Goal: Task Accomplishment & Management: Use online tool/utility

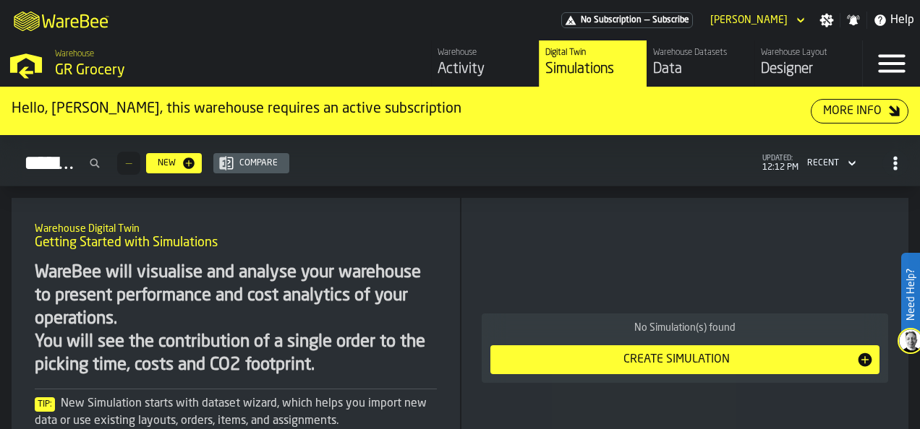
click at [791, 63] on div "Designer" at bounding box center [807, 69] width 95 height 20
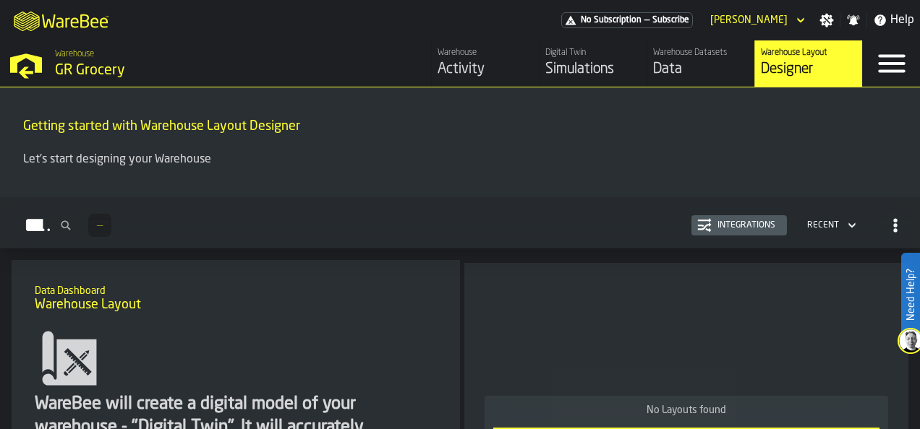
click at [688, 54] on div "Warehouse Datasets" at bounding box center [700, 53] width 95 height 10
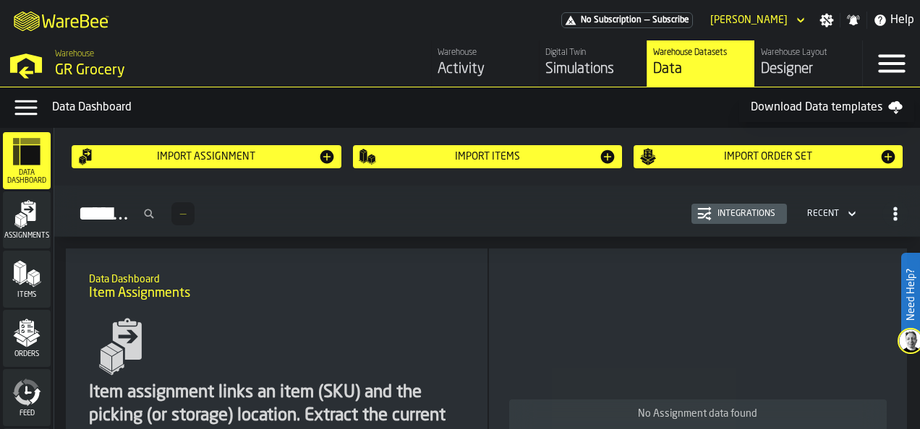
scroll to position [145, 0]
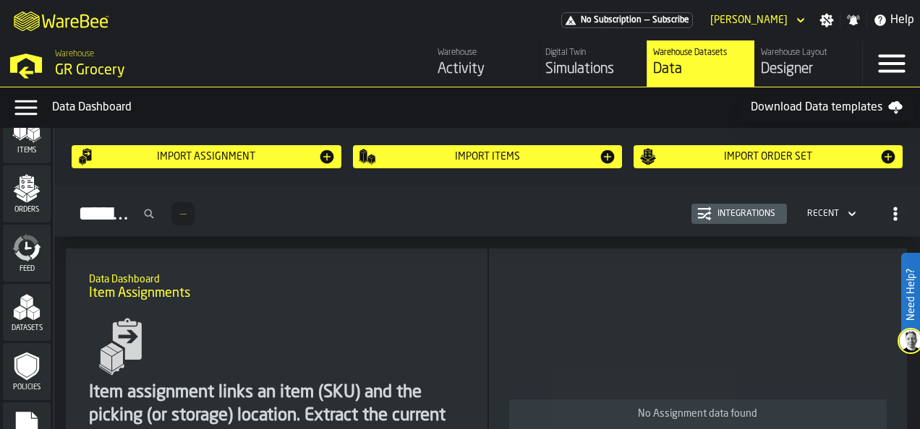
click at [32, 322] on div "Datasets" at bounding box center [27, 313] width 48 height 40
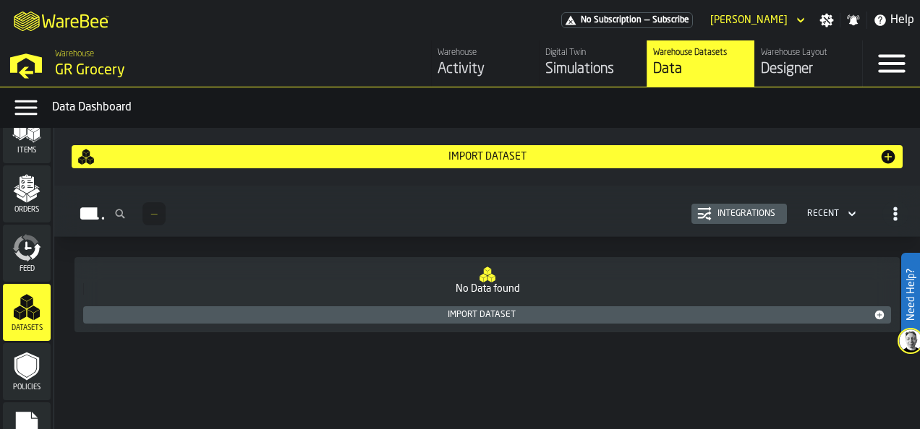
click at [820, 67] on div "Designer" at bounding box center [807, 69] width 95 height 20
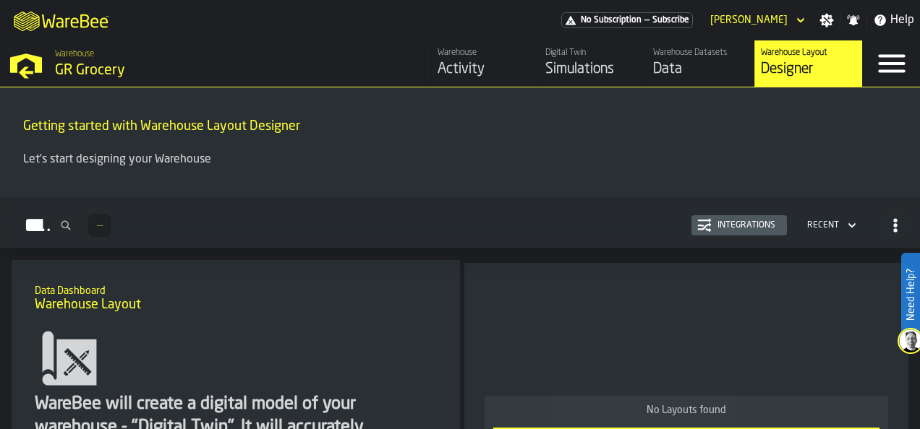
scroll to position [181, 0]
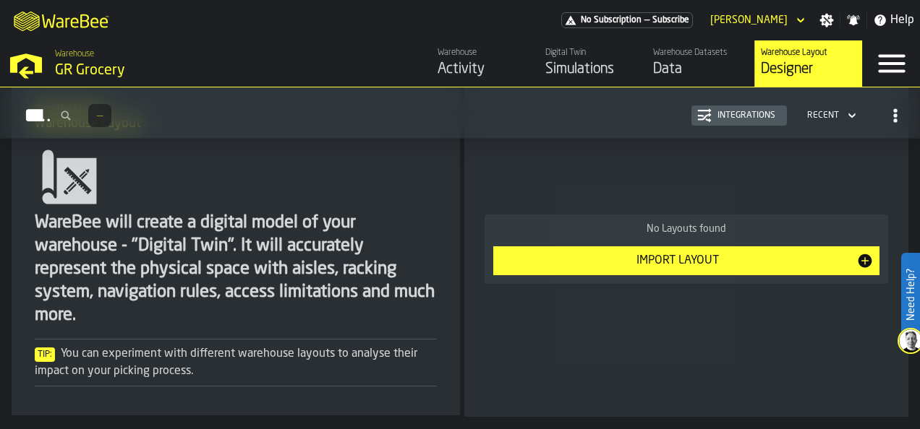
click at [612, 266] on div "Import Layout" at bounding box center [677, 260] width 357 height 17
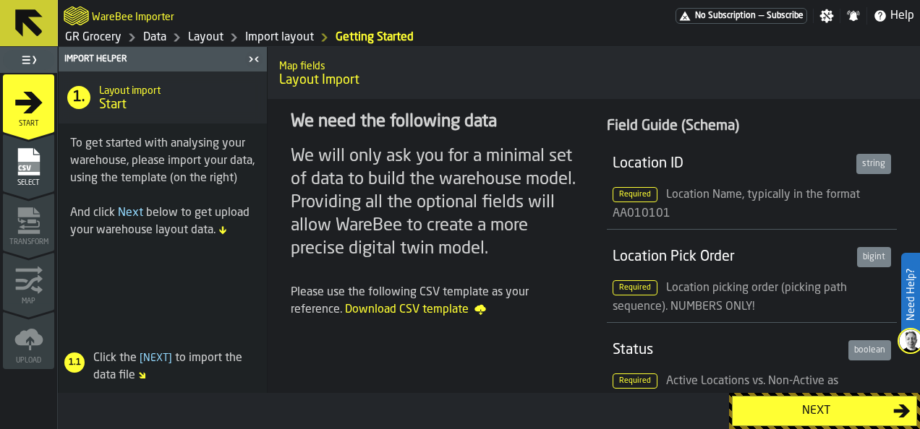
click at [747, 410] on div "Next" at bounding box center [815, 411] width 155 height 17
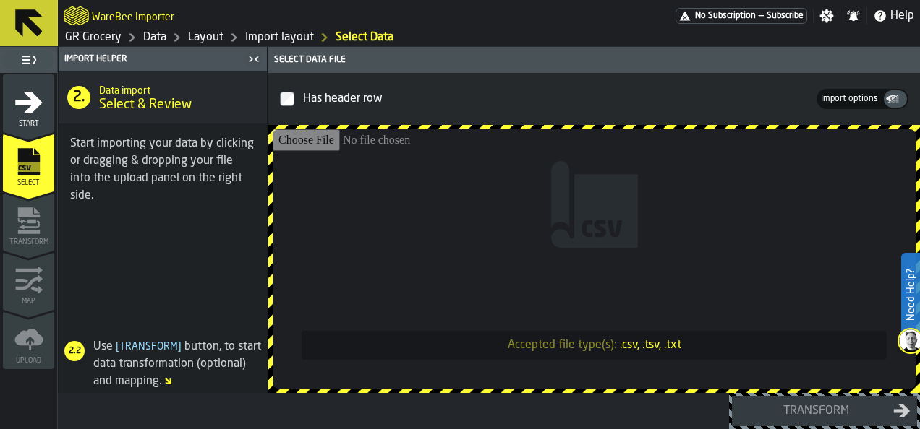
click at [111, 4] on div "WareBee Importer" at bounding box center [370, 16] width 612 height 26
click at [103, 13] on h2 "WareBee Importer" at bounding box center [133, 16] width 82 height 14
click at [50, 18] on button at bounding box center [29, 23] width 58 height 46
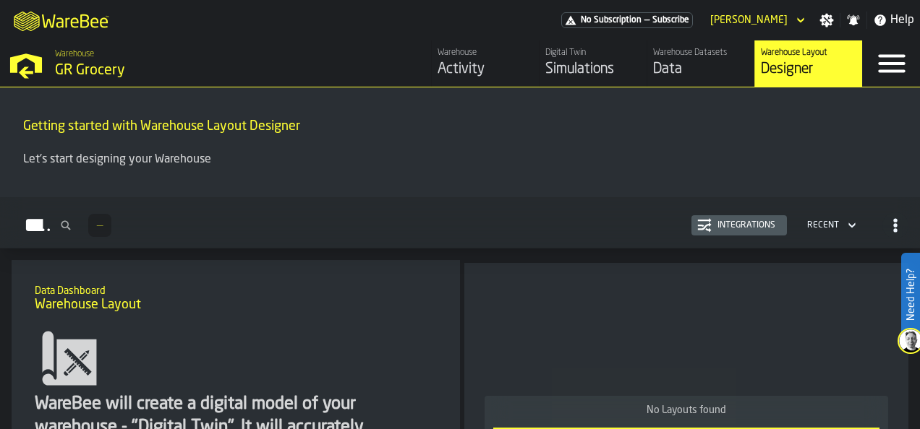
click at [726, 68] on div "Data" at bounding box center [700, 69] width 95 height 20
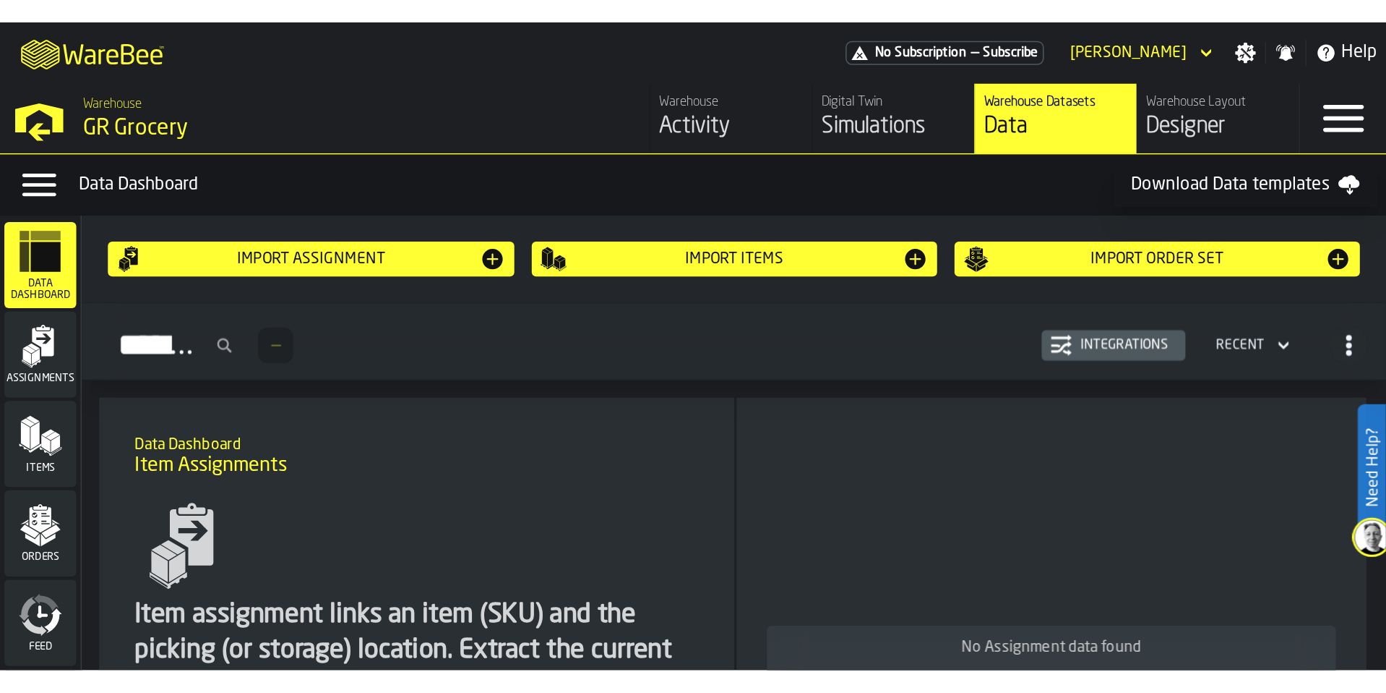
scroll to position [179, 0]
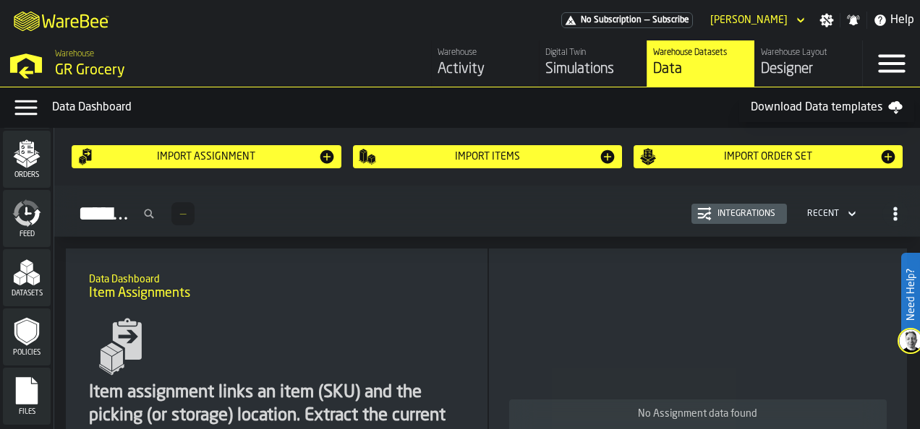
click at [22, 390] on icon "menu Files" at bounding box center [27, 390] width 22 height 27
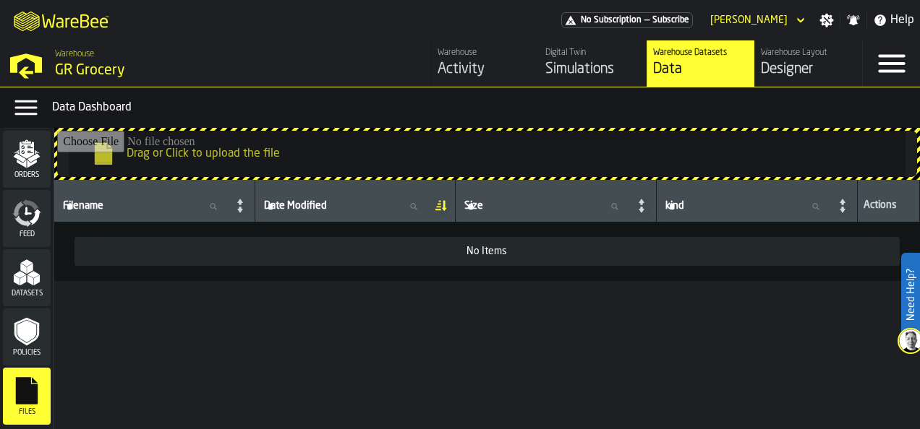
click at [217, 153] on input "Drag or Click to upload the file" at bounding box center [487, 154] width 860 height 46
click at [233, 147] on input "Drag or Click to upload the file" at bounding box center [487, 154] width 860 height 46
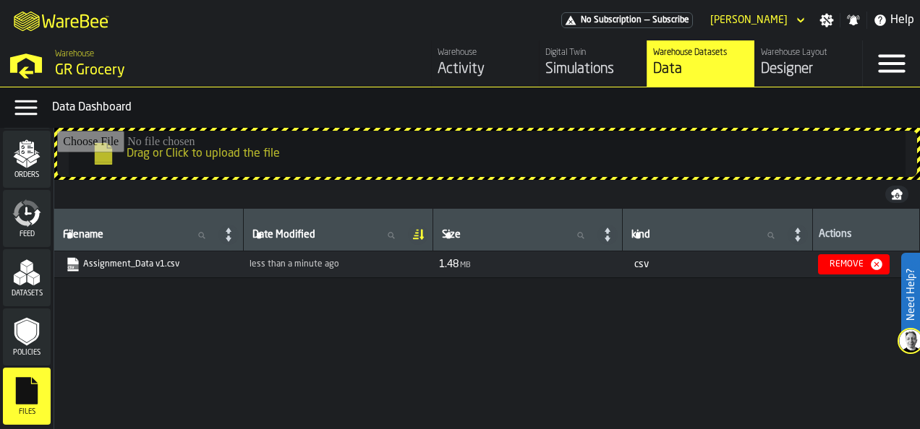
click at [241, 153] on input "Drag or Click to upload the file" at bounding box center [487, 154] width 860 height 46
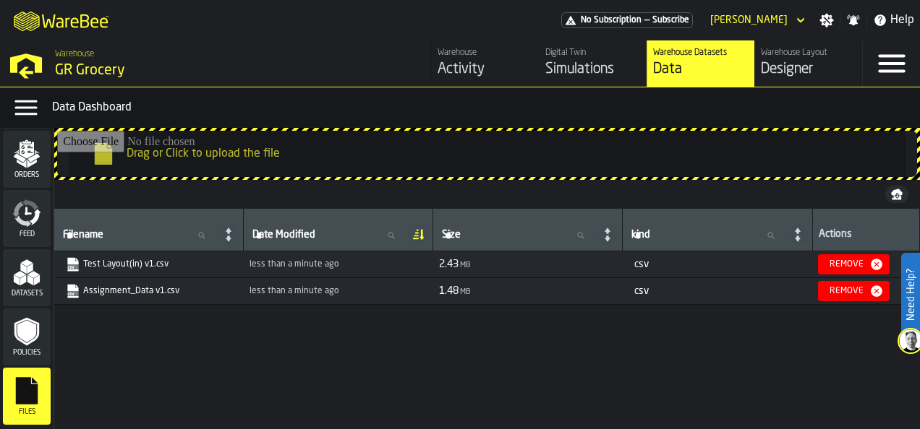
click at [171, 157] on input "Drag or Click to upload the file" at bounding box center [487, 154] width 860 height 46
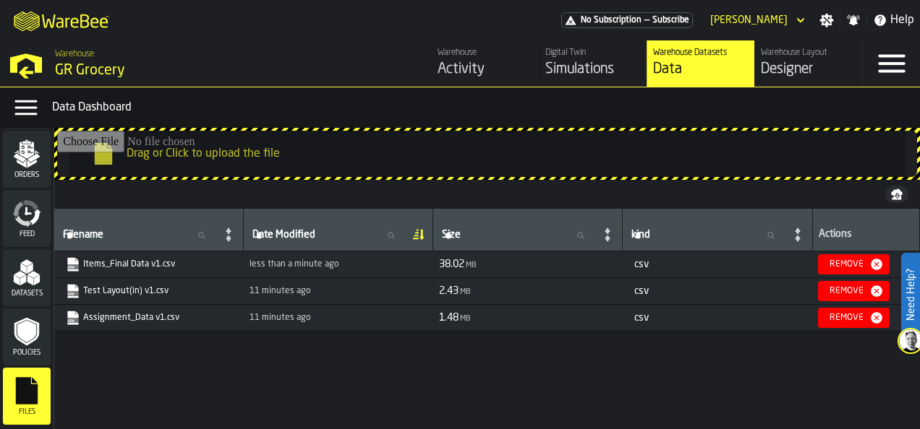
click at [180, 155] on input "Drag or Click to upload the file" at bounding box center [487, 154] width 860 height 46
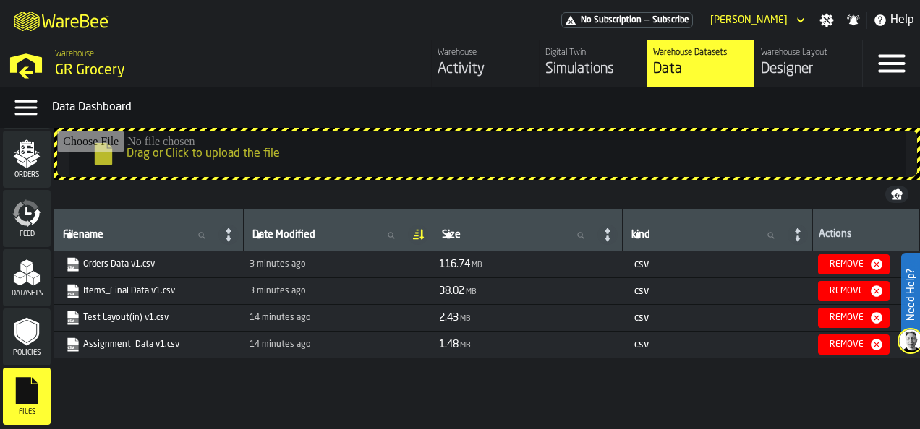
click at [184, 150] on input "Drag or Click to upload the file" at bounding box center [487, 154] width 860 height 46
